Goal: Information Seeking & Learning: Learn about a topic

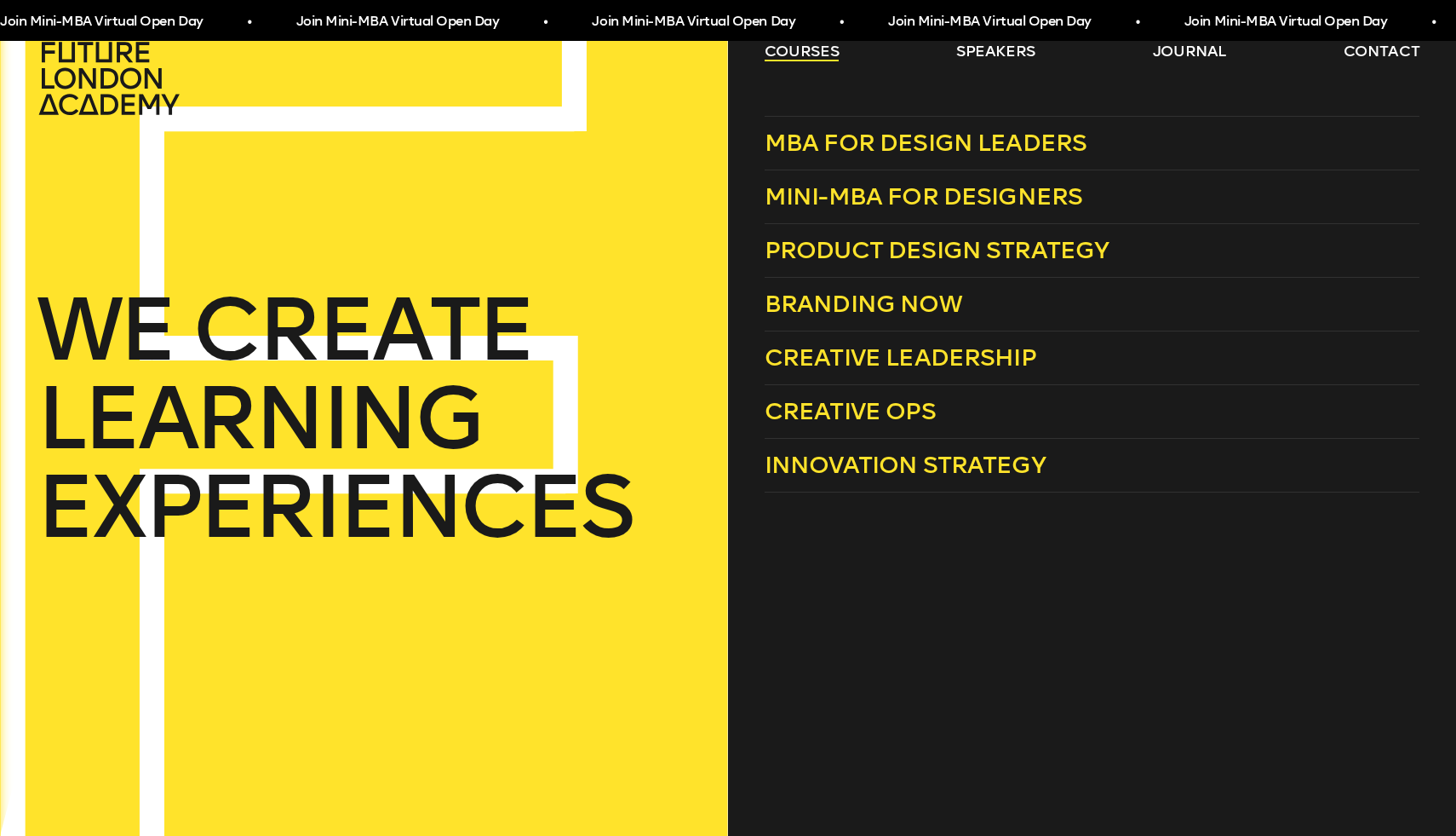
click at [796, 53] on link "courses" at bounding box center [803, 51] width 75 height 21
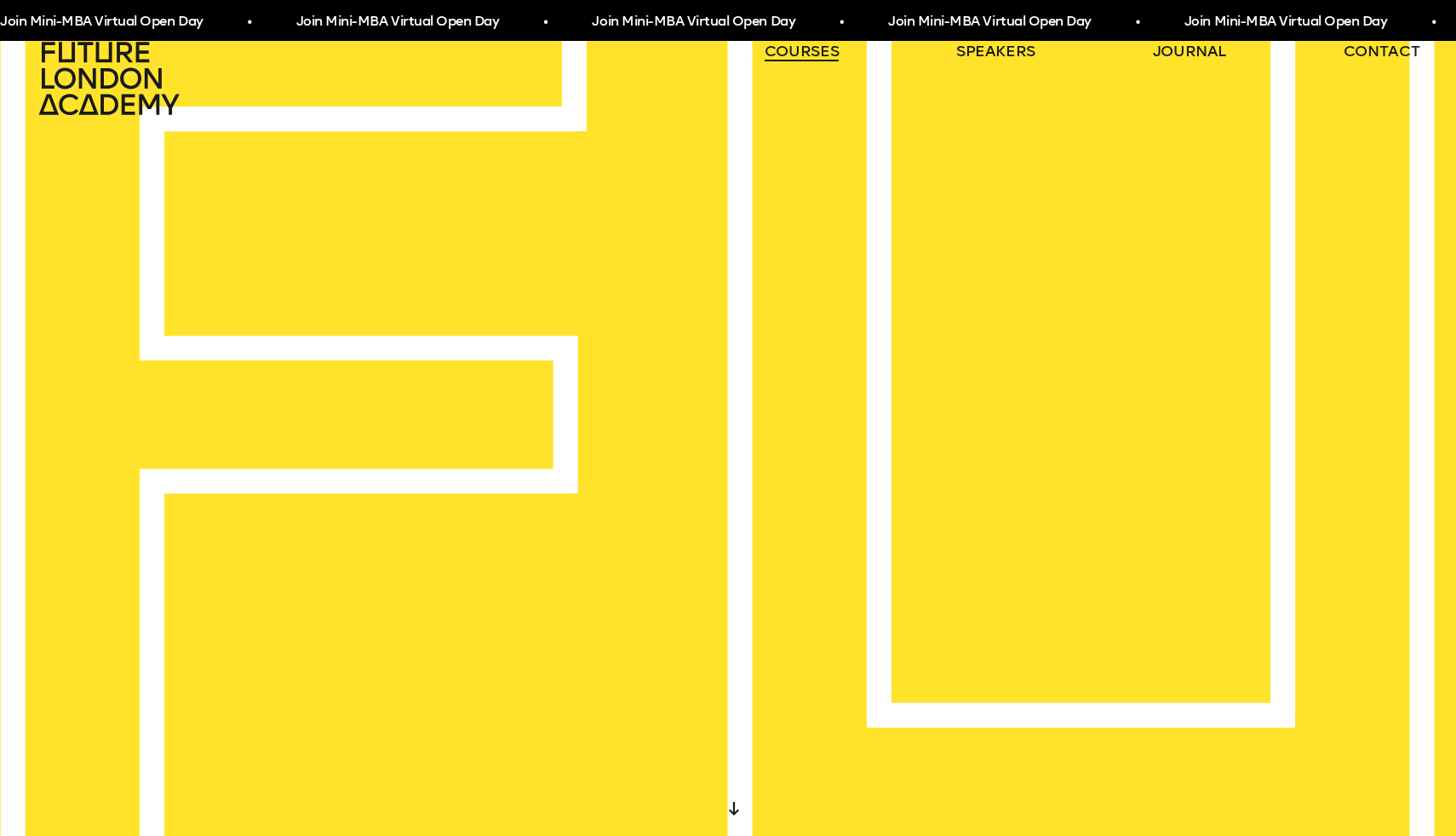
click at [796, 53] on link "courses" at bounding box center [803, 51] width 75 height 21
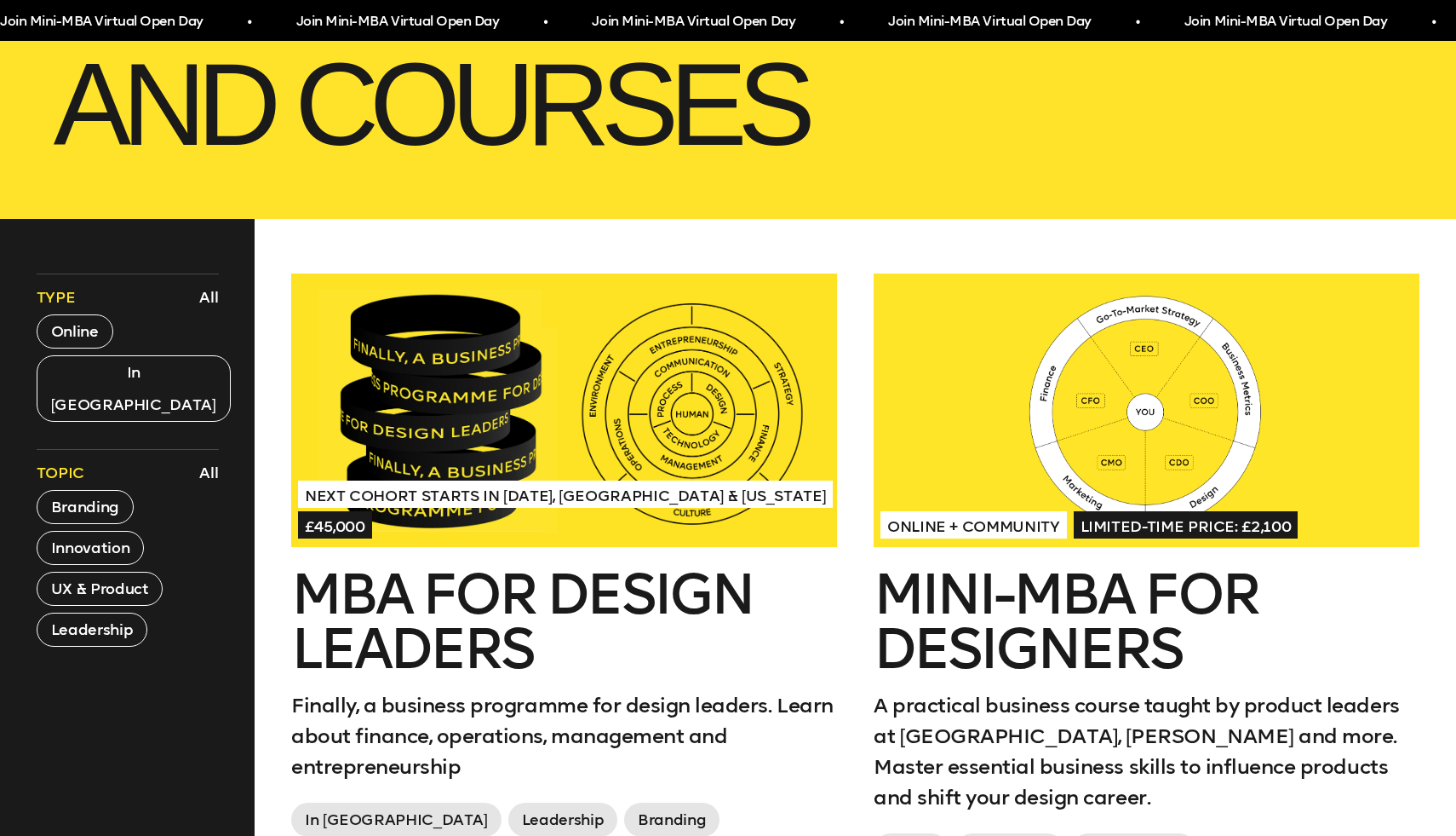
scroll to position [726, 0]
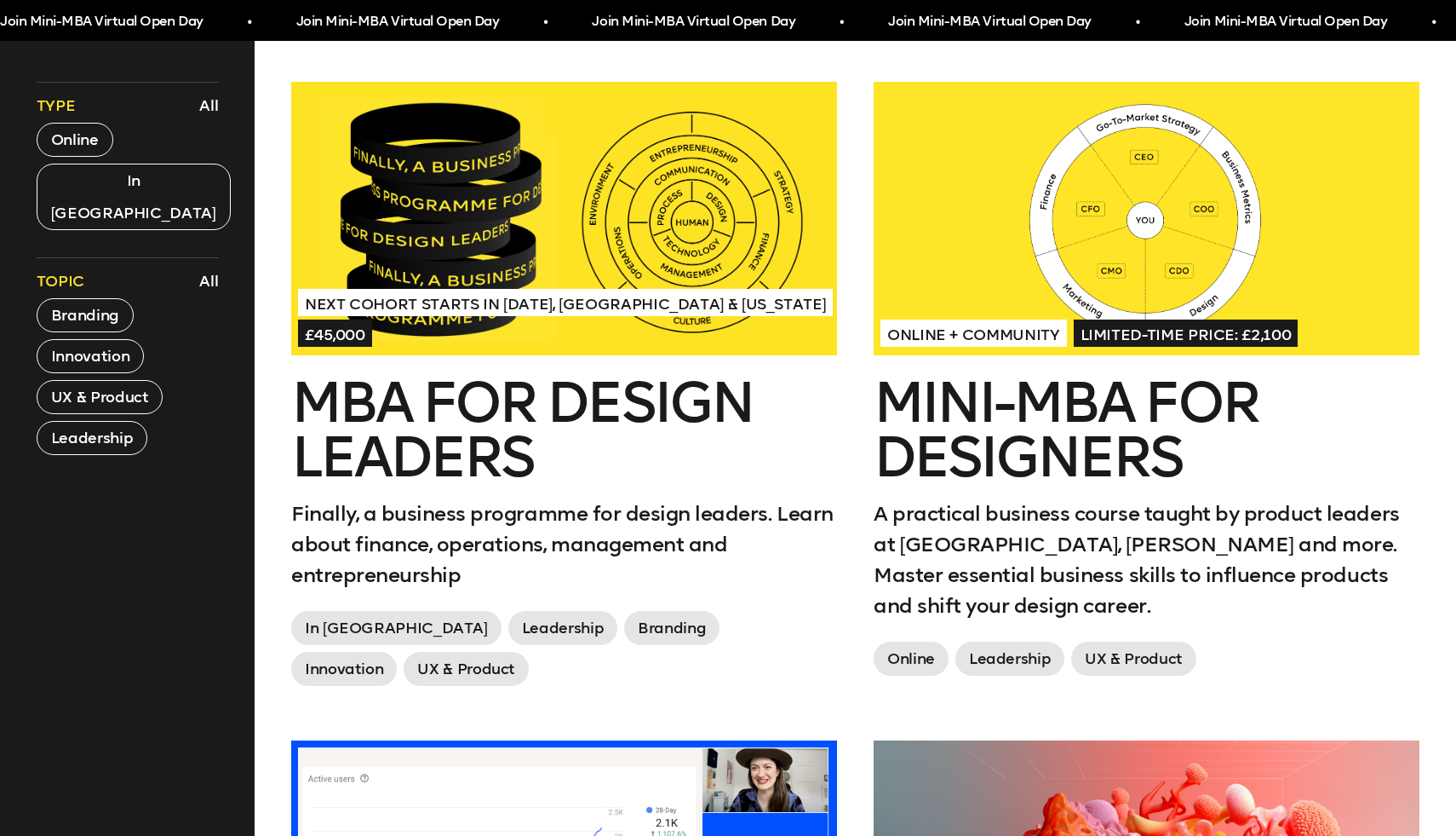
click at [470, 452] on h2 "MBA for Design Leaders" at bounding box center [564, 430] width 546 height 109
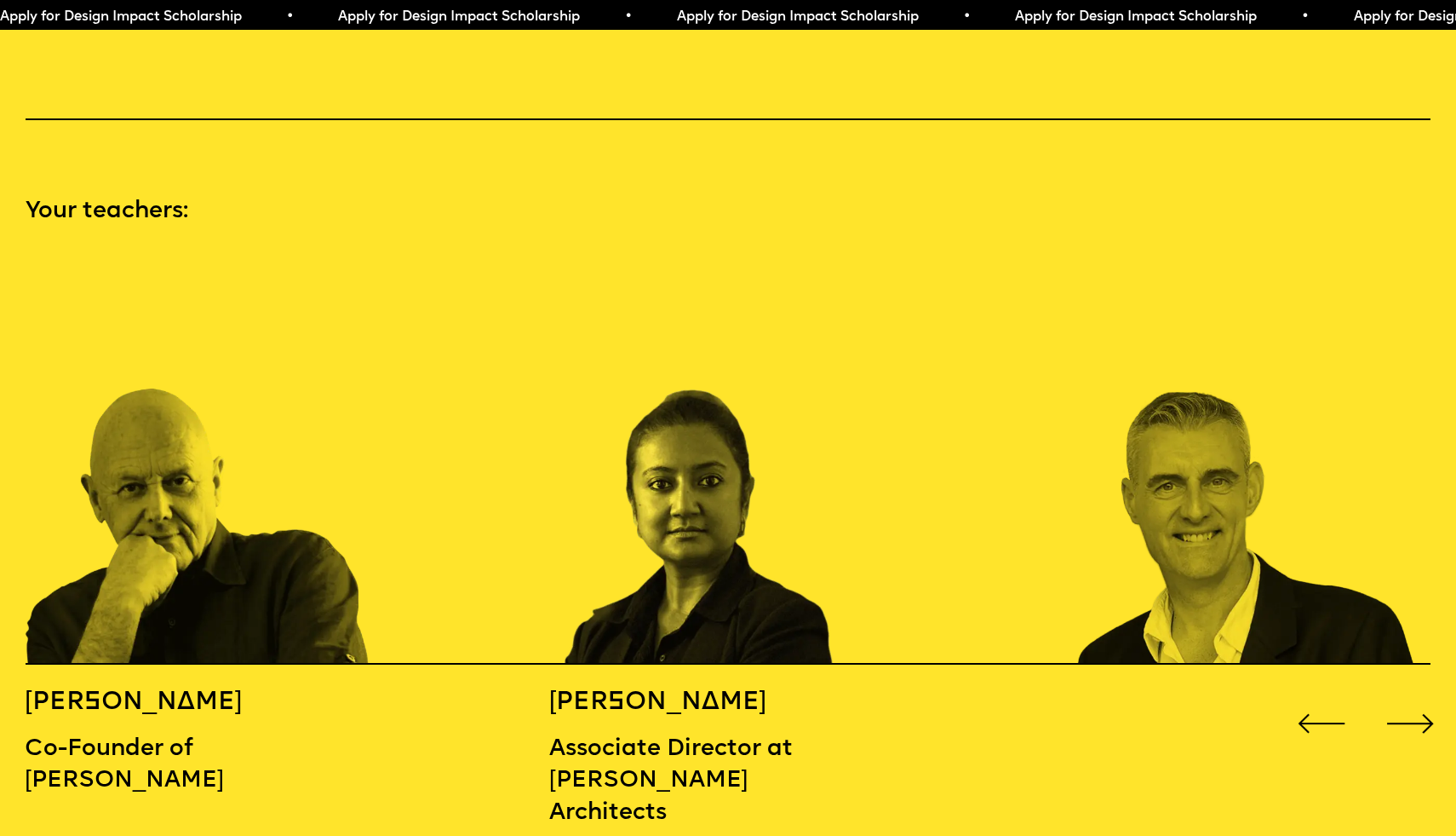
scroll to position [2172, 0]
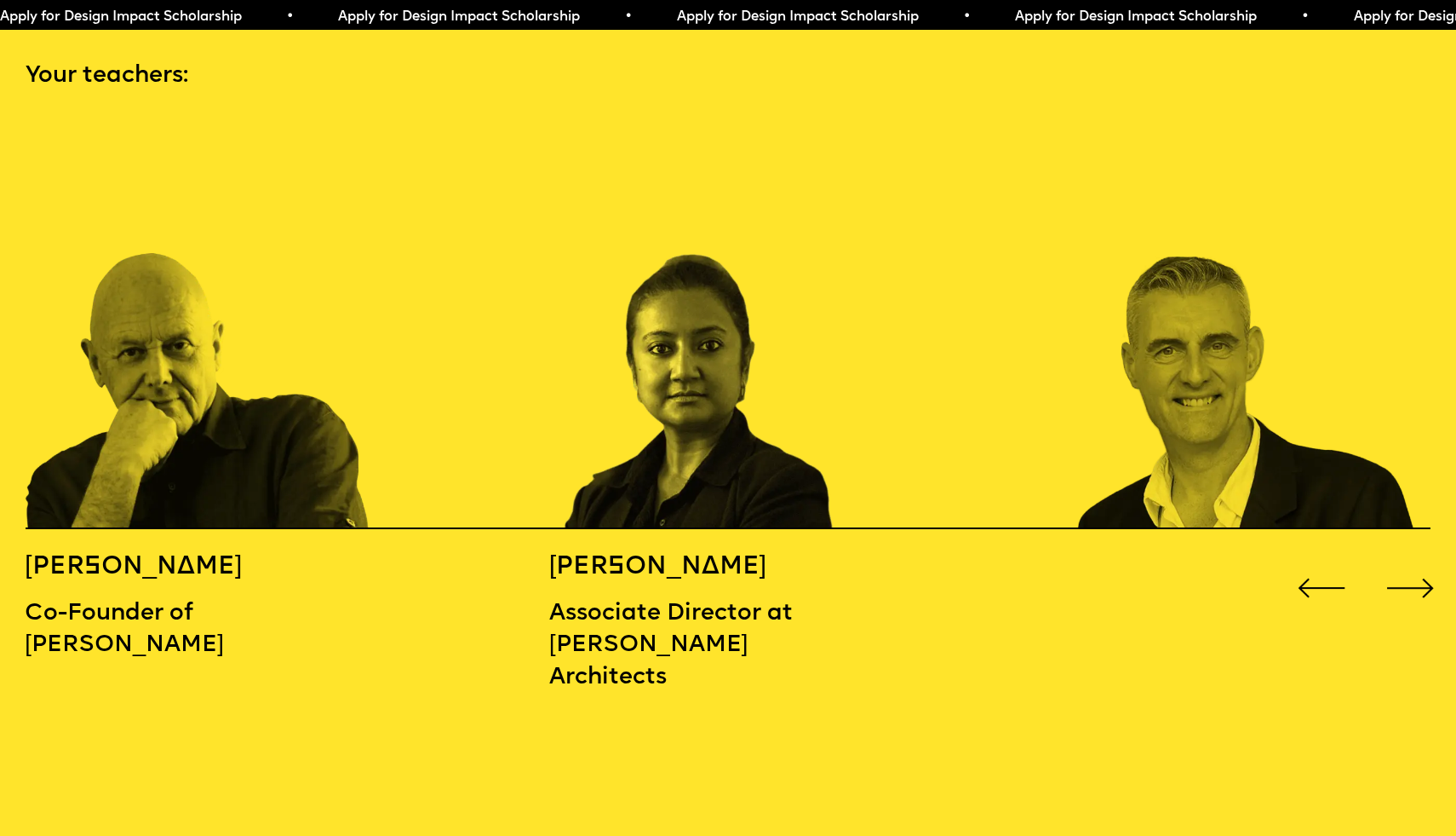
click at [1411, 559] on div "Next slide" at bounding box center [1410, 588] width 58 height 58
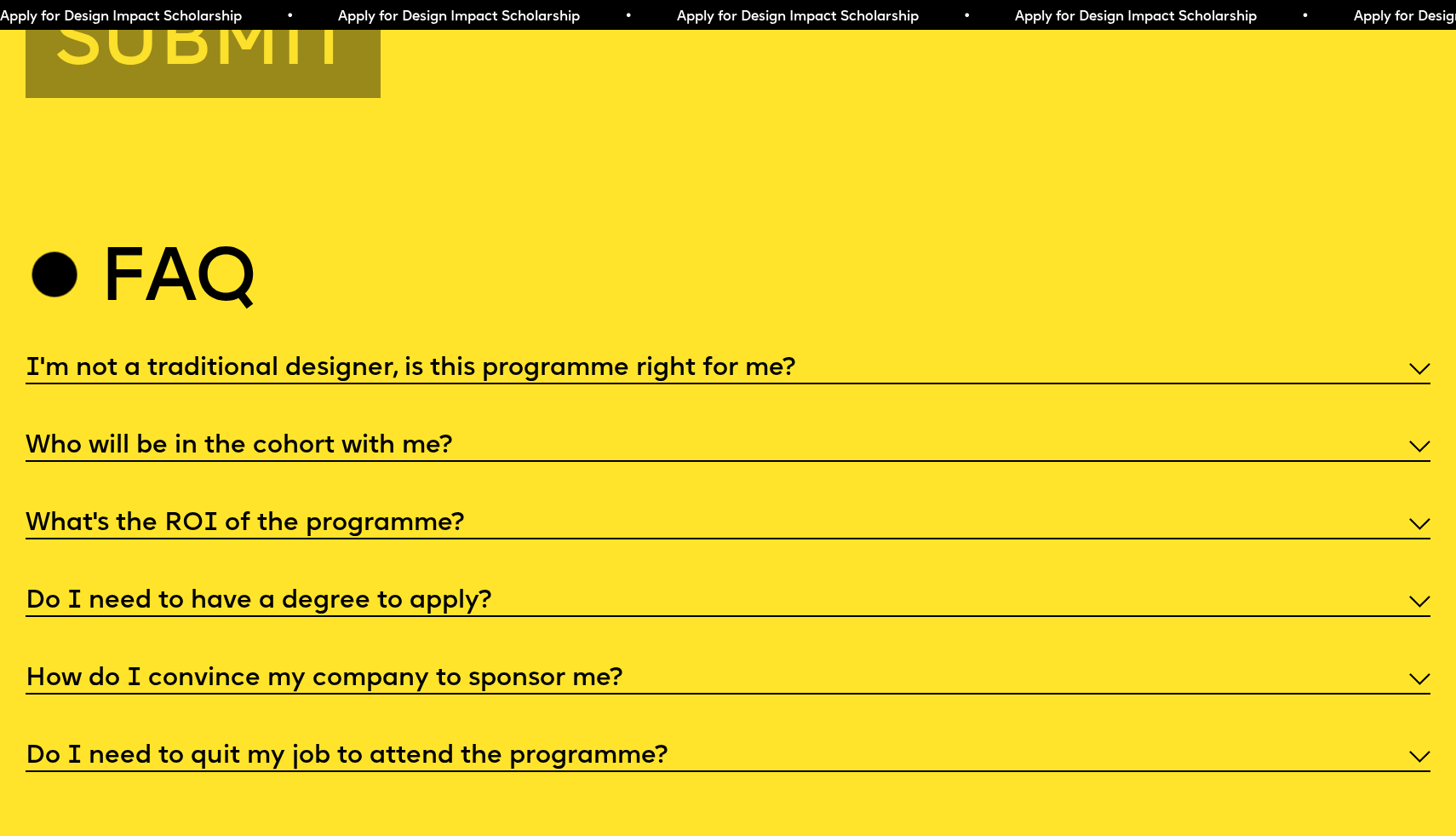
scroll to position [7667, 0]
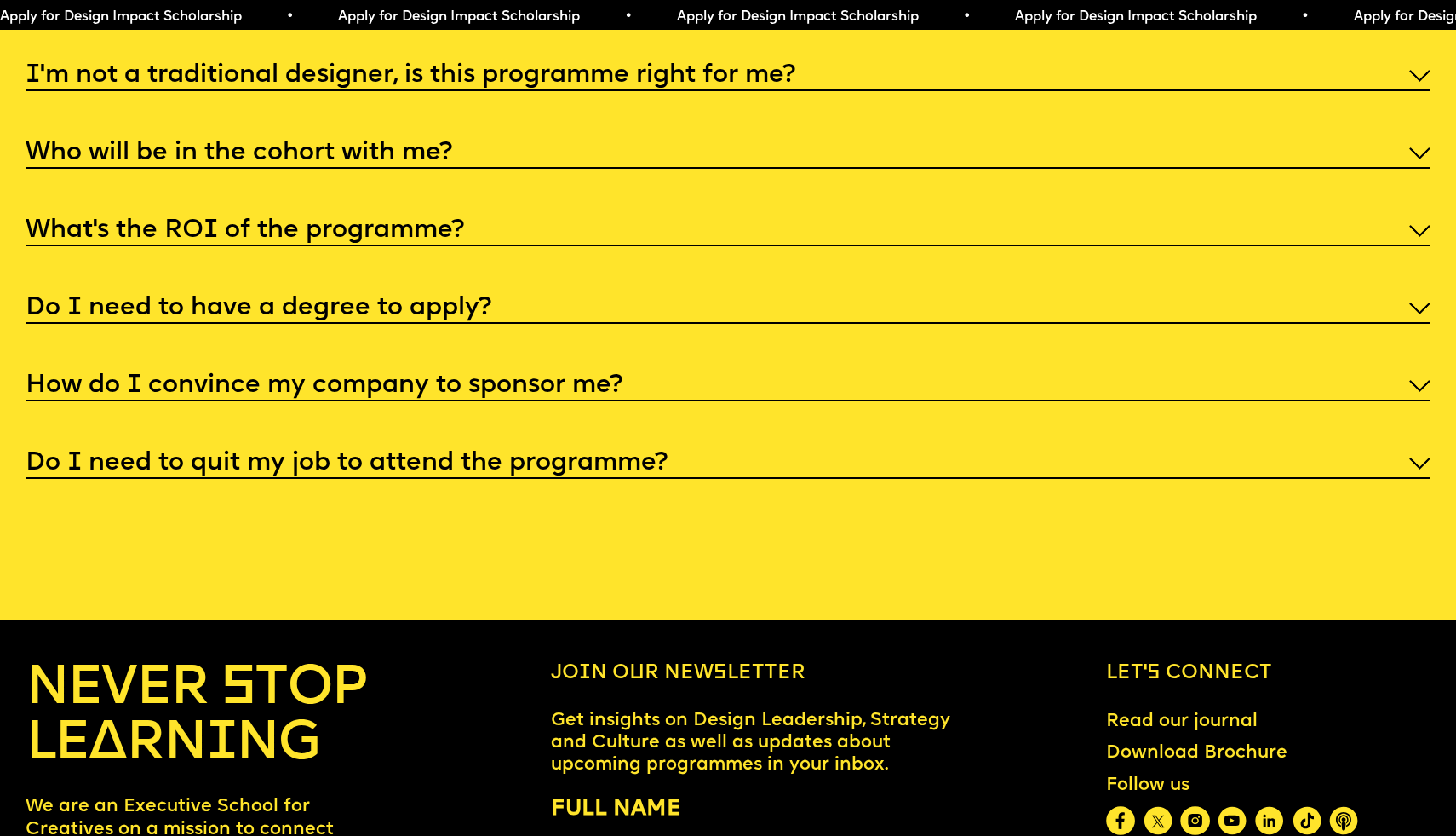
click at [400, 145] on h5 "Who will be in the cohort with me?" at bounding box center [239, 153] width 427 height 17
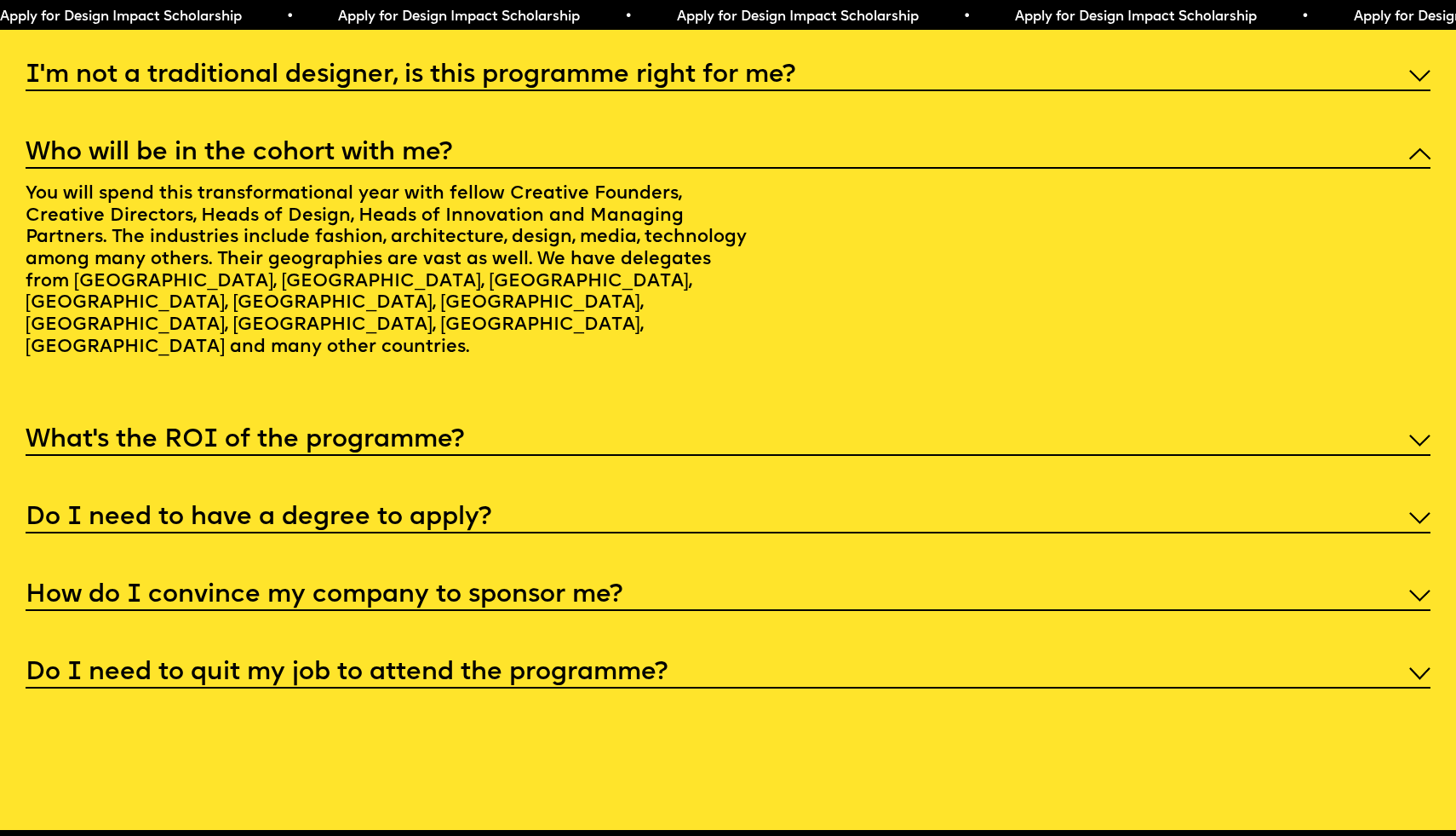
click at [643, 577] on div "How do I convince my company to sponsor me?" at bounding box center [728, 594] width 1406 height 34
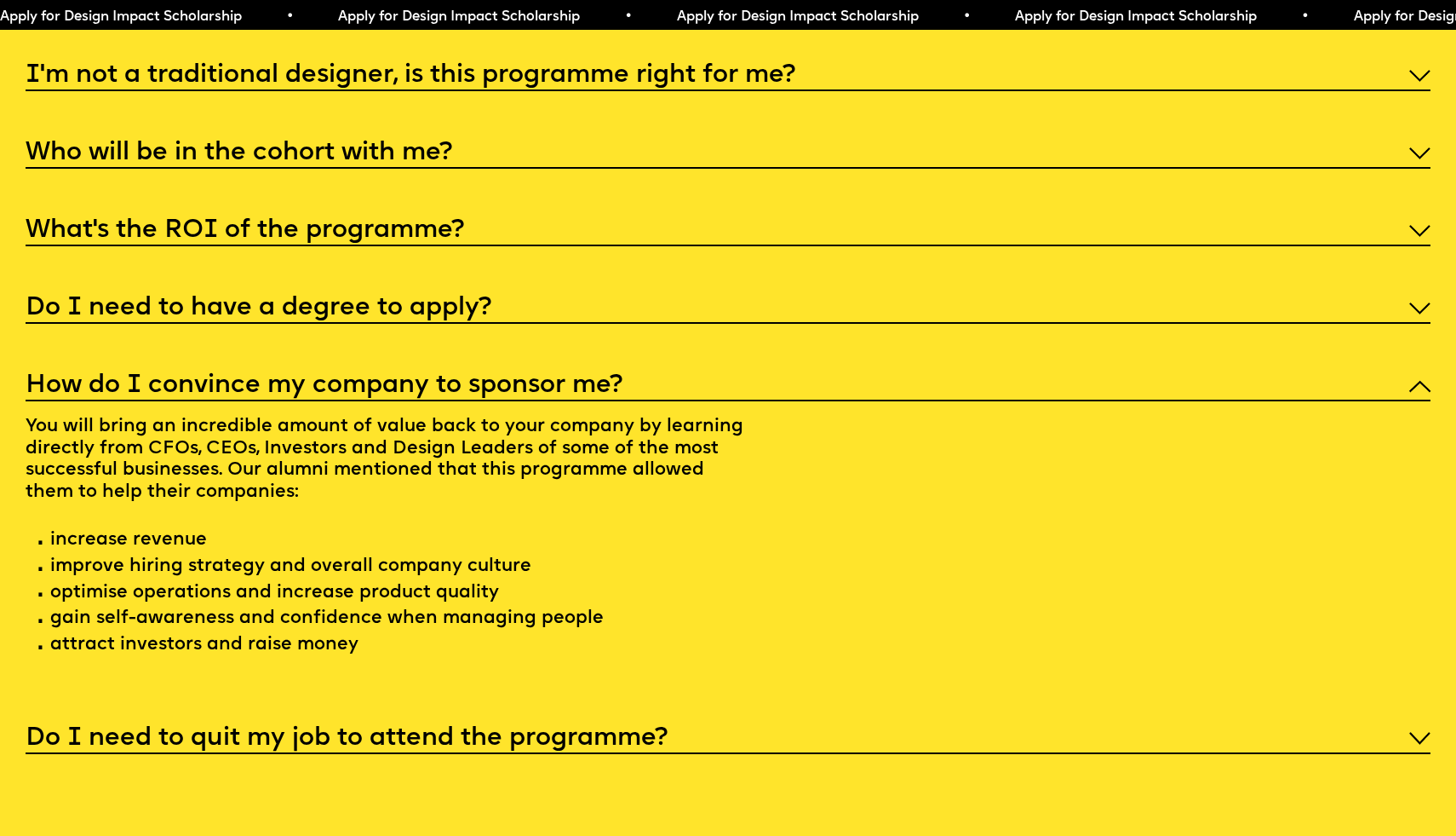
click at [646, 730] on h5 "Do I need to quit my job to attend the programme?" at bounding box center [346, 738] width 642 height 17
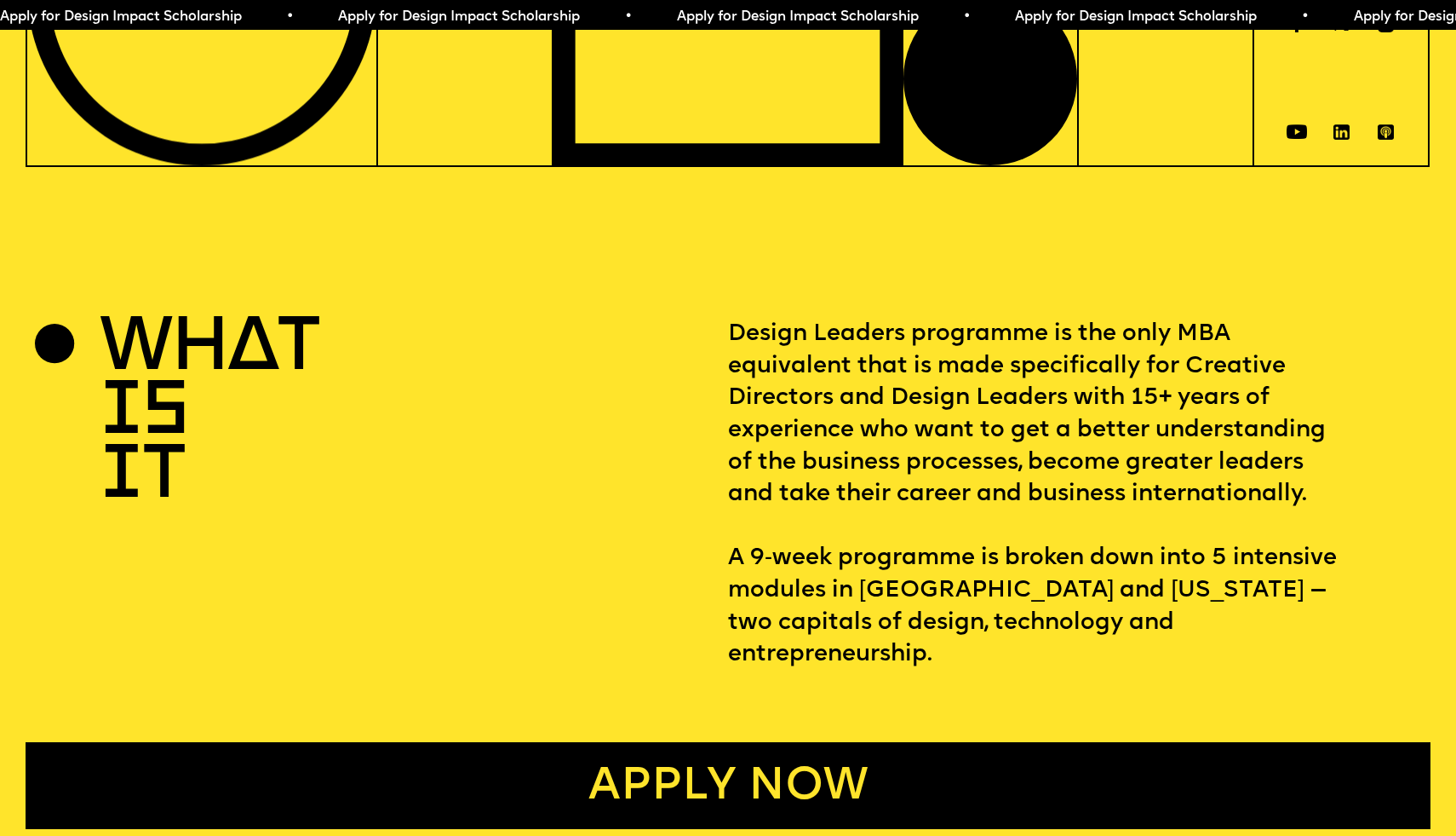
scroll to position [0, 0]
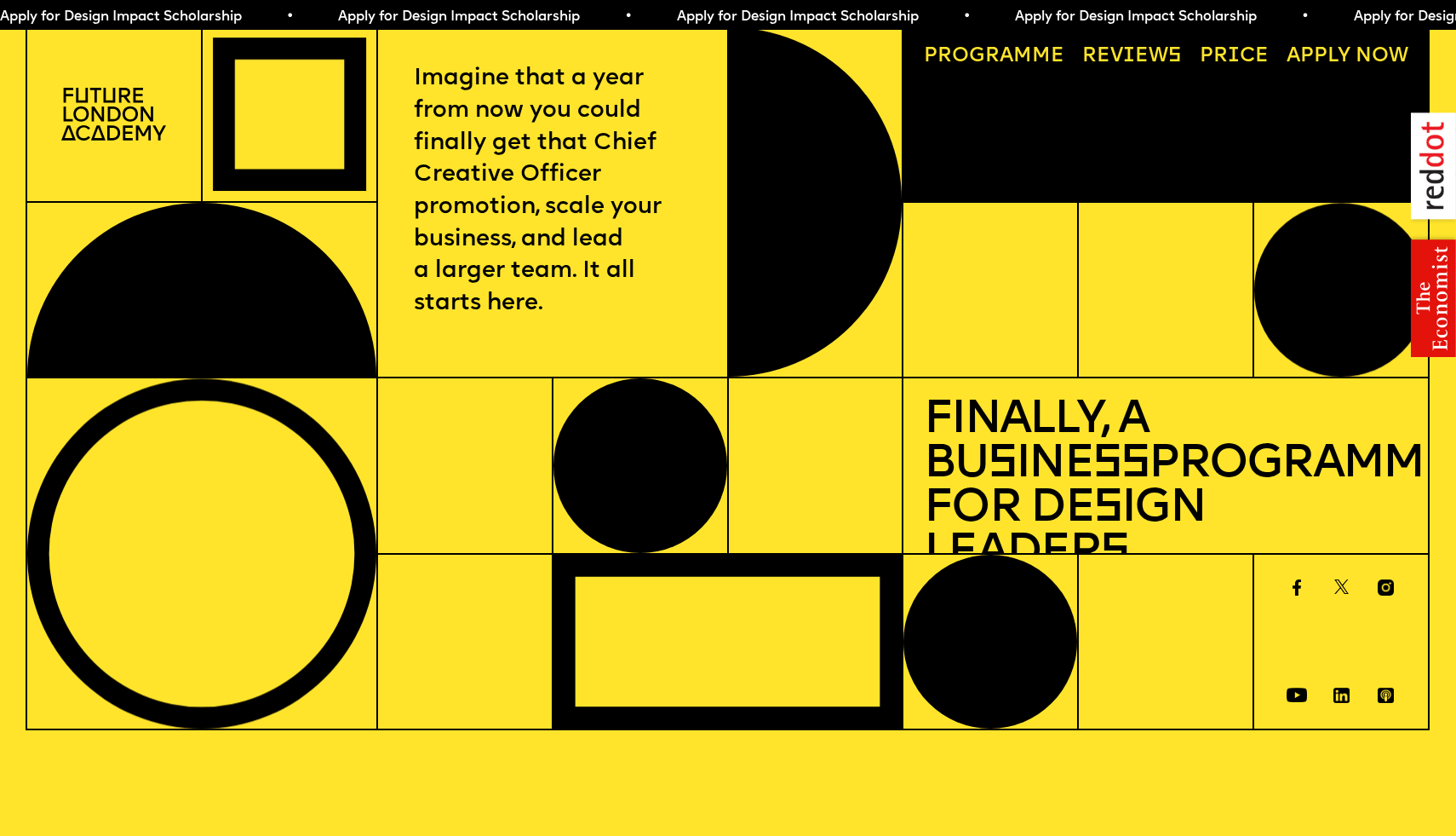
click at [800, 11] on span "Apply for Design Impact Scholarship • Apply for Design Impact Scholarship • App…" at bounding box center [771, 17] width 1692 height 14
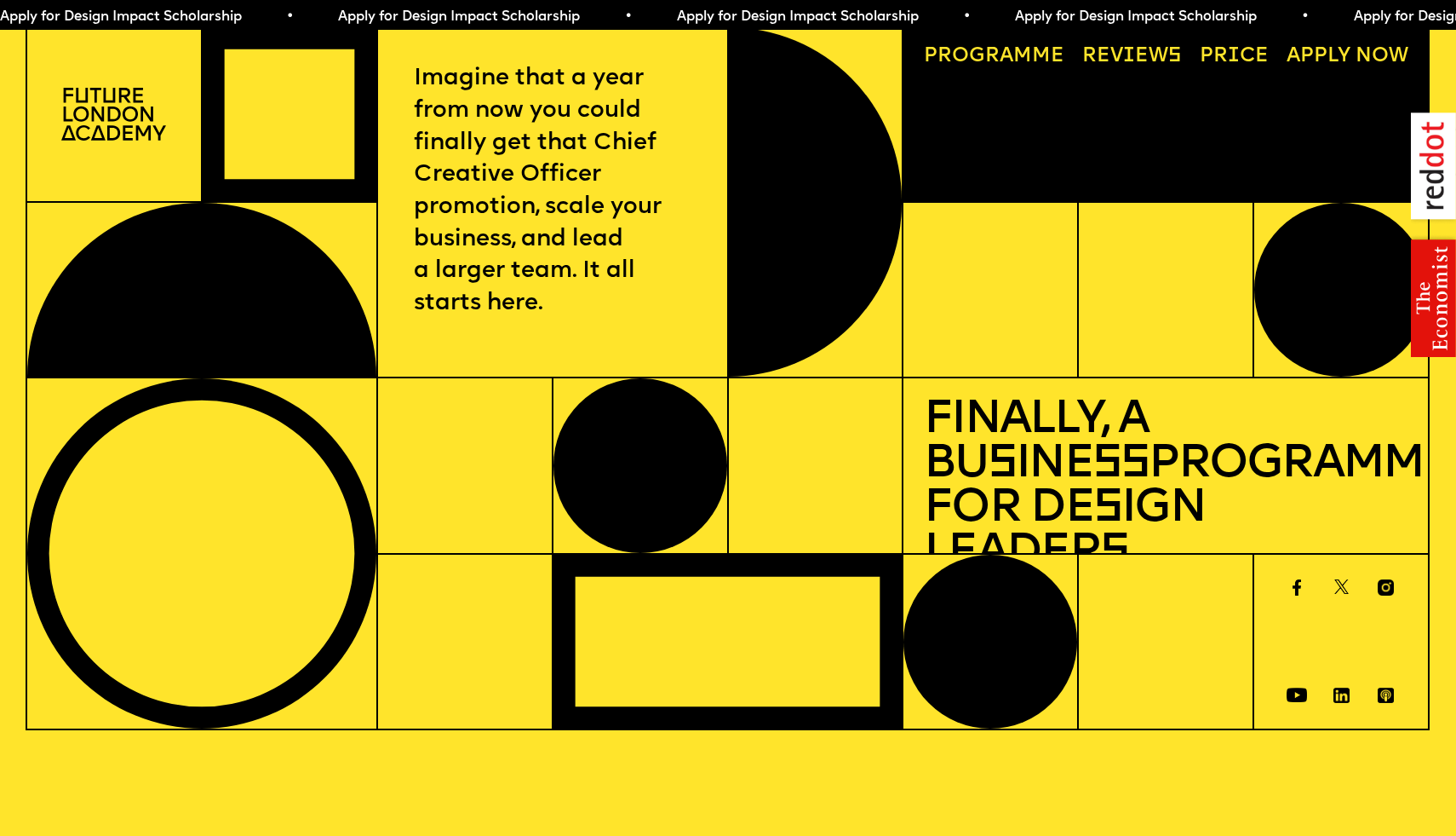
click at [1027, 56] on link "Progr a mme" at bounding box center [994, 58] width 161 height 40
click at [1054, 60] on link "Progr a mme" at bounding box center [994, 58] width 161 height 40
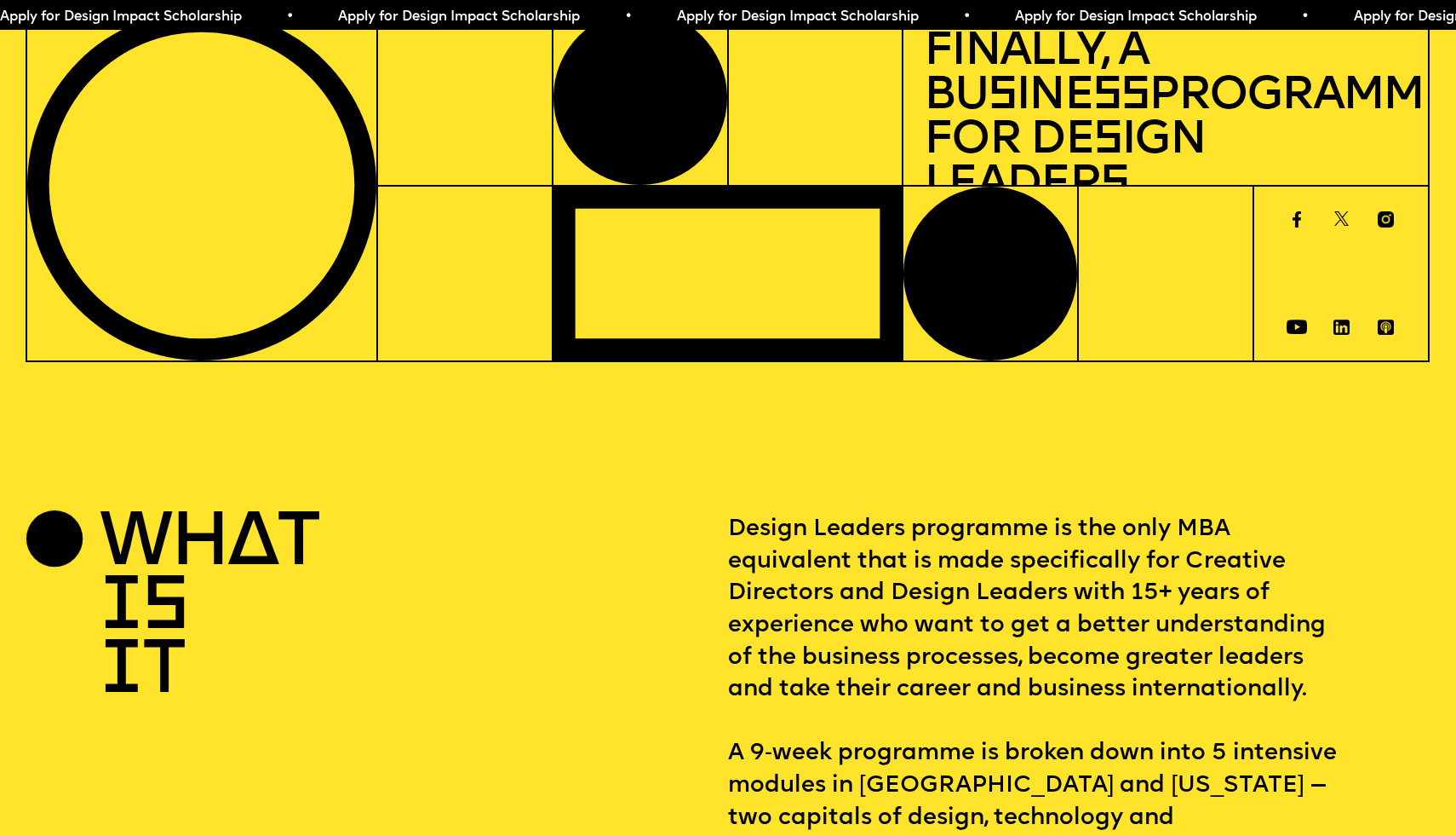
scroll to position [372, 0]
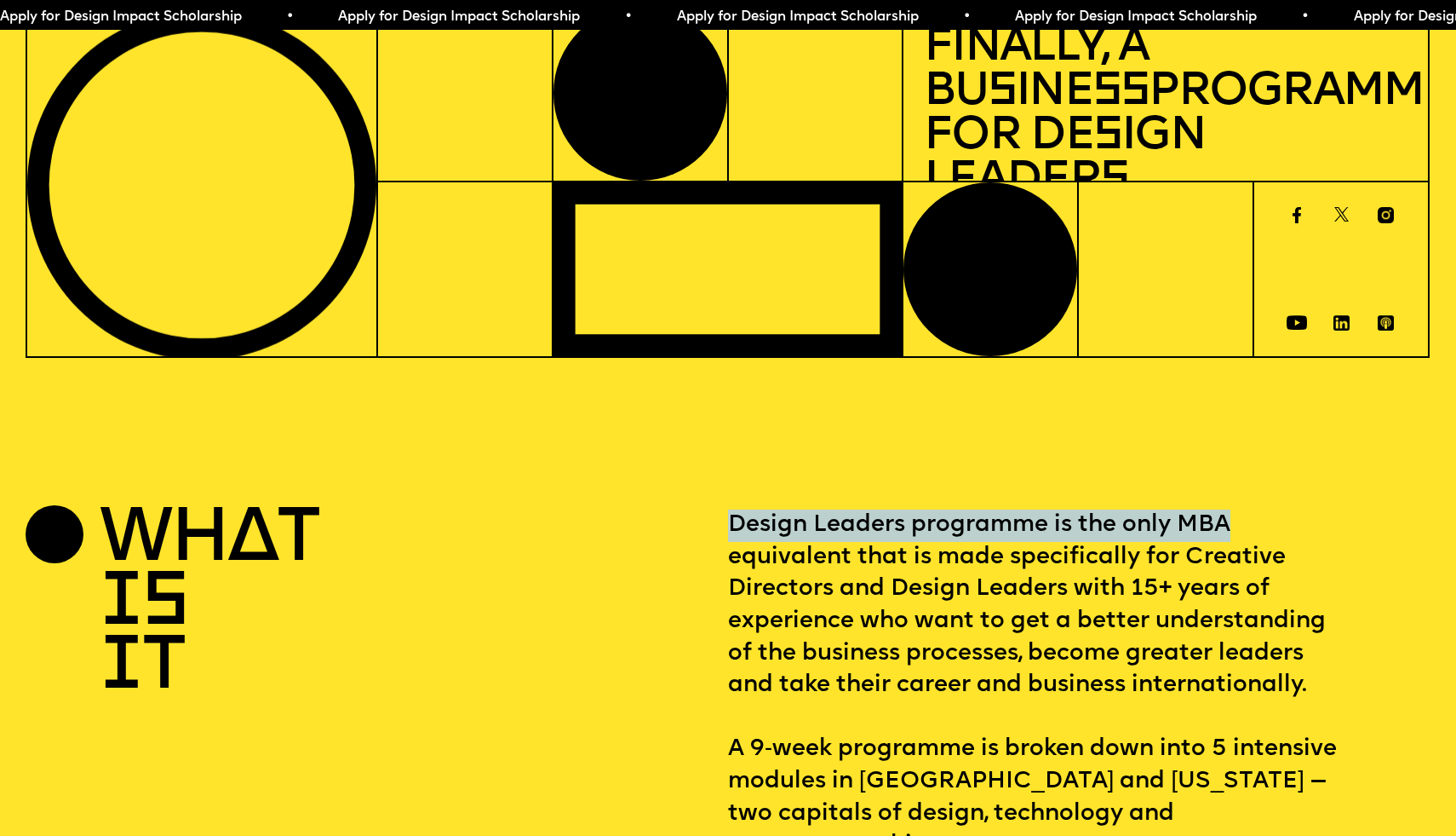
drag, startPoint x: 1229, startPoint y: 521, endPoint x: 729, endPoint y: 529, distance: 500.1
click at [729, 529] on p "Design Leaders programme is the only MBA equivalent that is made specifically f…" at bounding box center [1080, 685] width 703 height 352
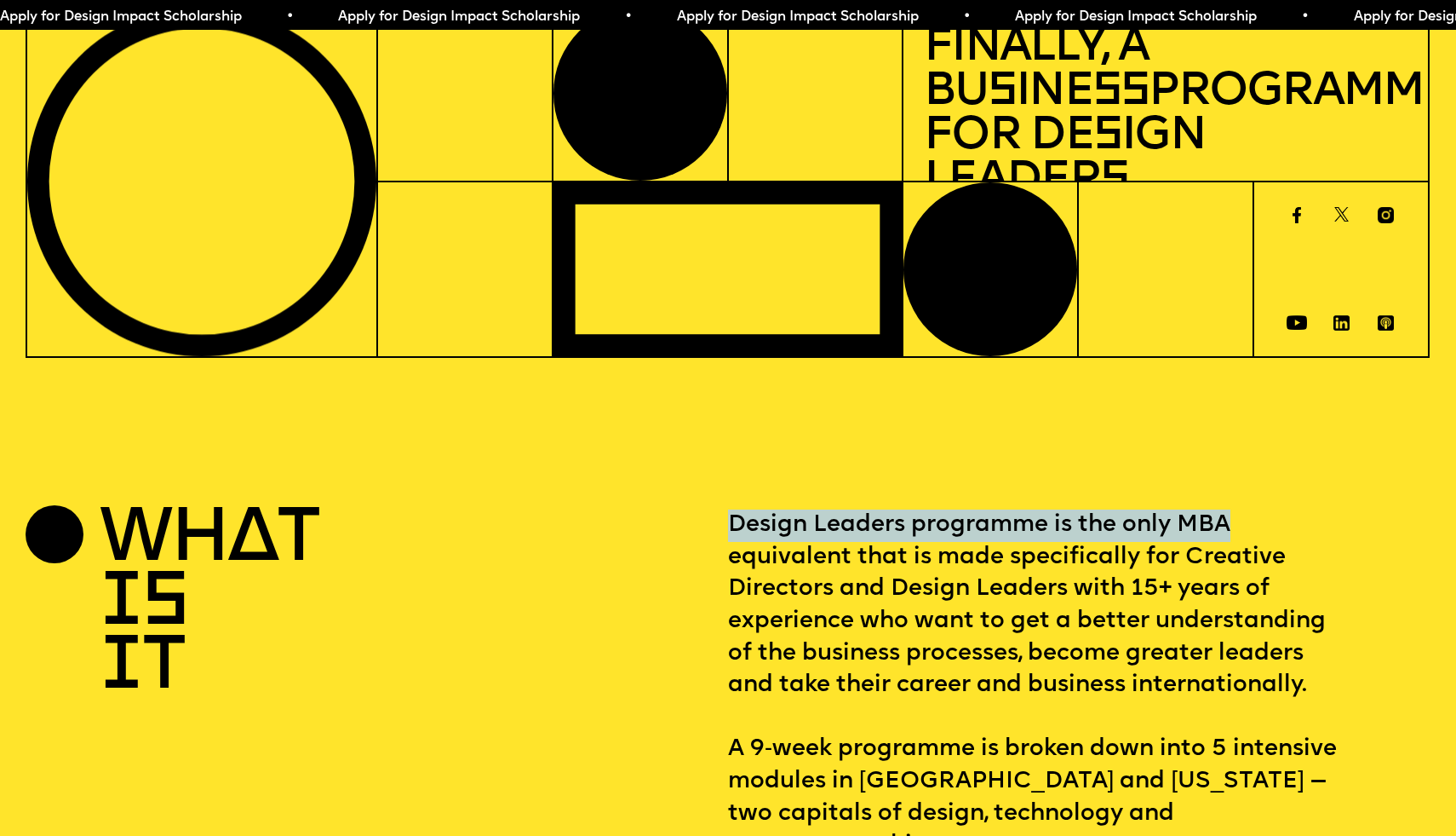
copy p "Design Leaders programme is the only MBA"
